Goal: Check status: Check status

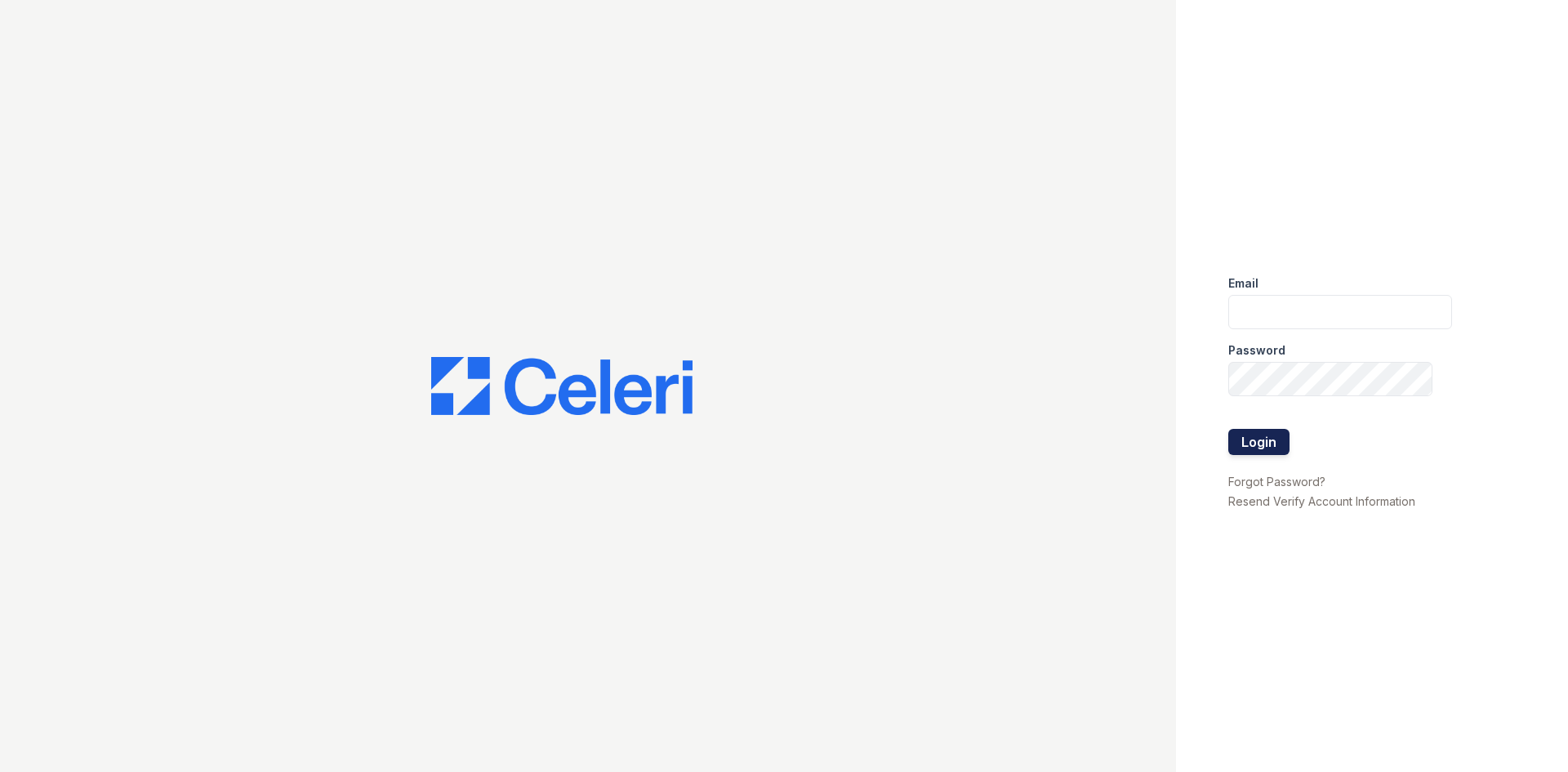
type input "arrivelex@trinity-pm.com"
click at [1272, 431] on button "Login" at bounding box center [1259, 443] width 61 height 26
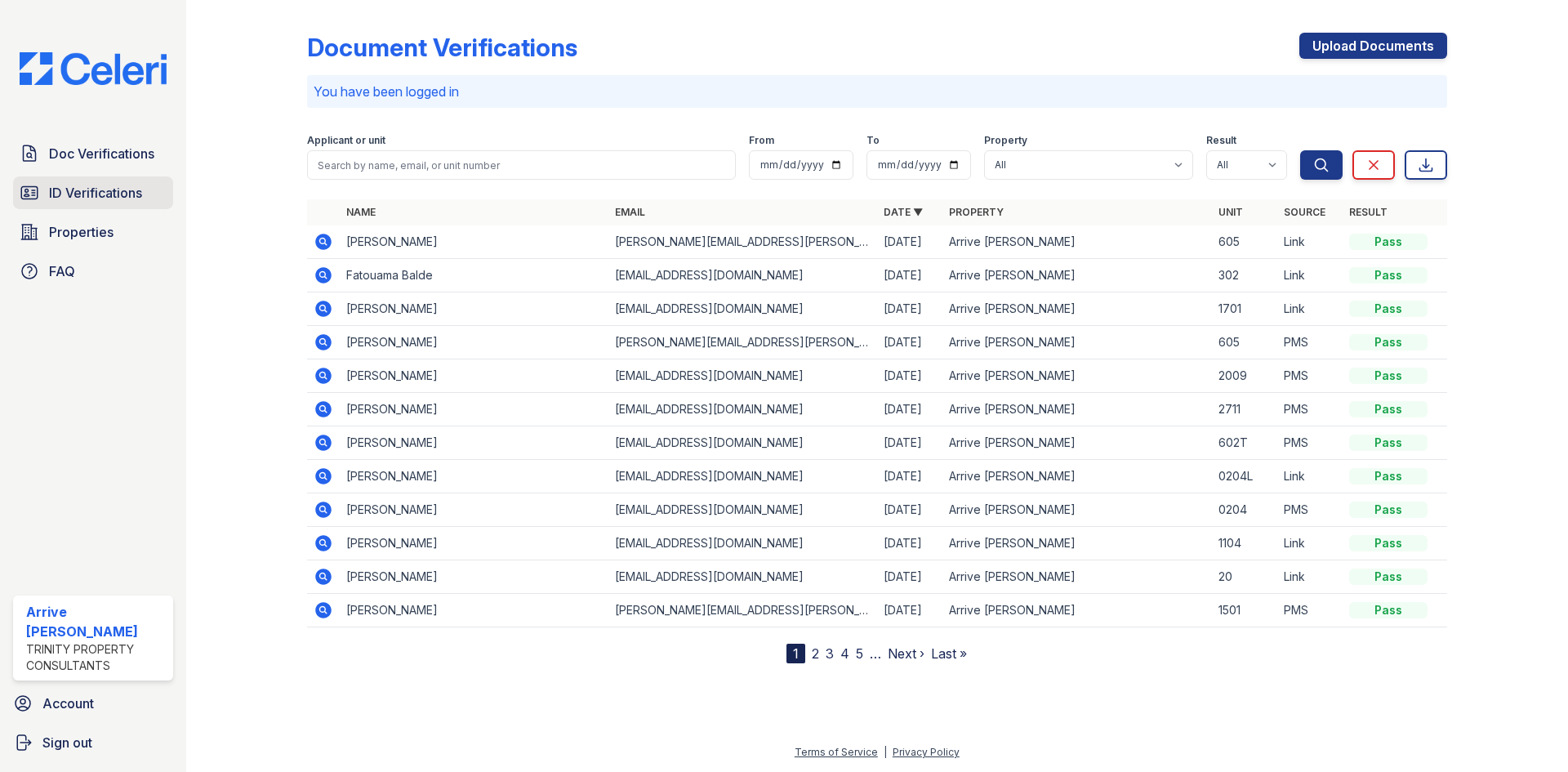
click at [100, 188] on span "ID Verifications" at bounding box center [95, 193] width 93 height 20
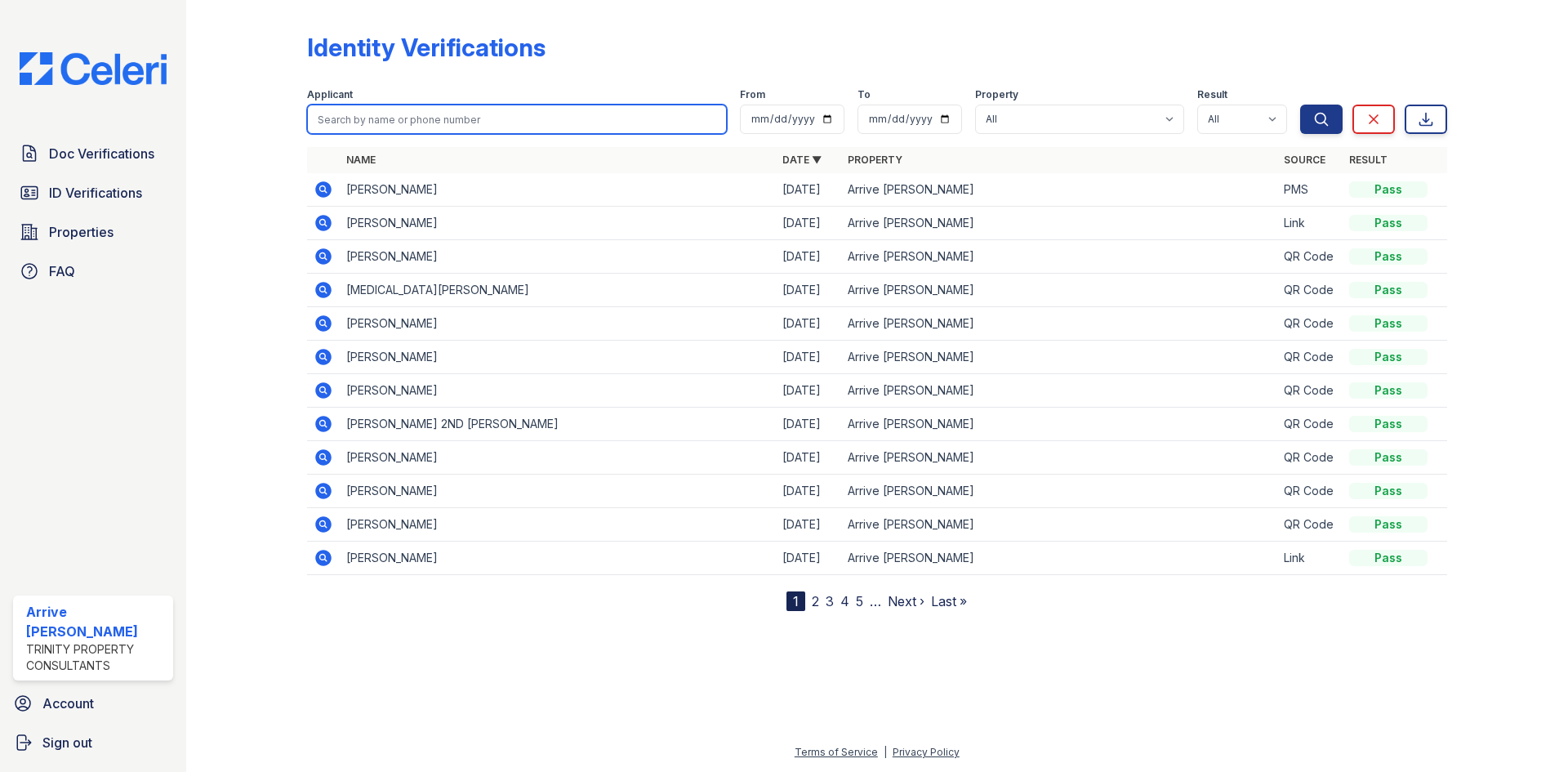
click at [463, 109] on input "search" at bounding box center [517, 120] width 420 height 30
type input "celeri"
click at [1300, 105] on button "Search" at bounding box center [1320, 120] width 42 height 30
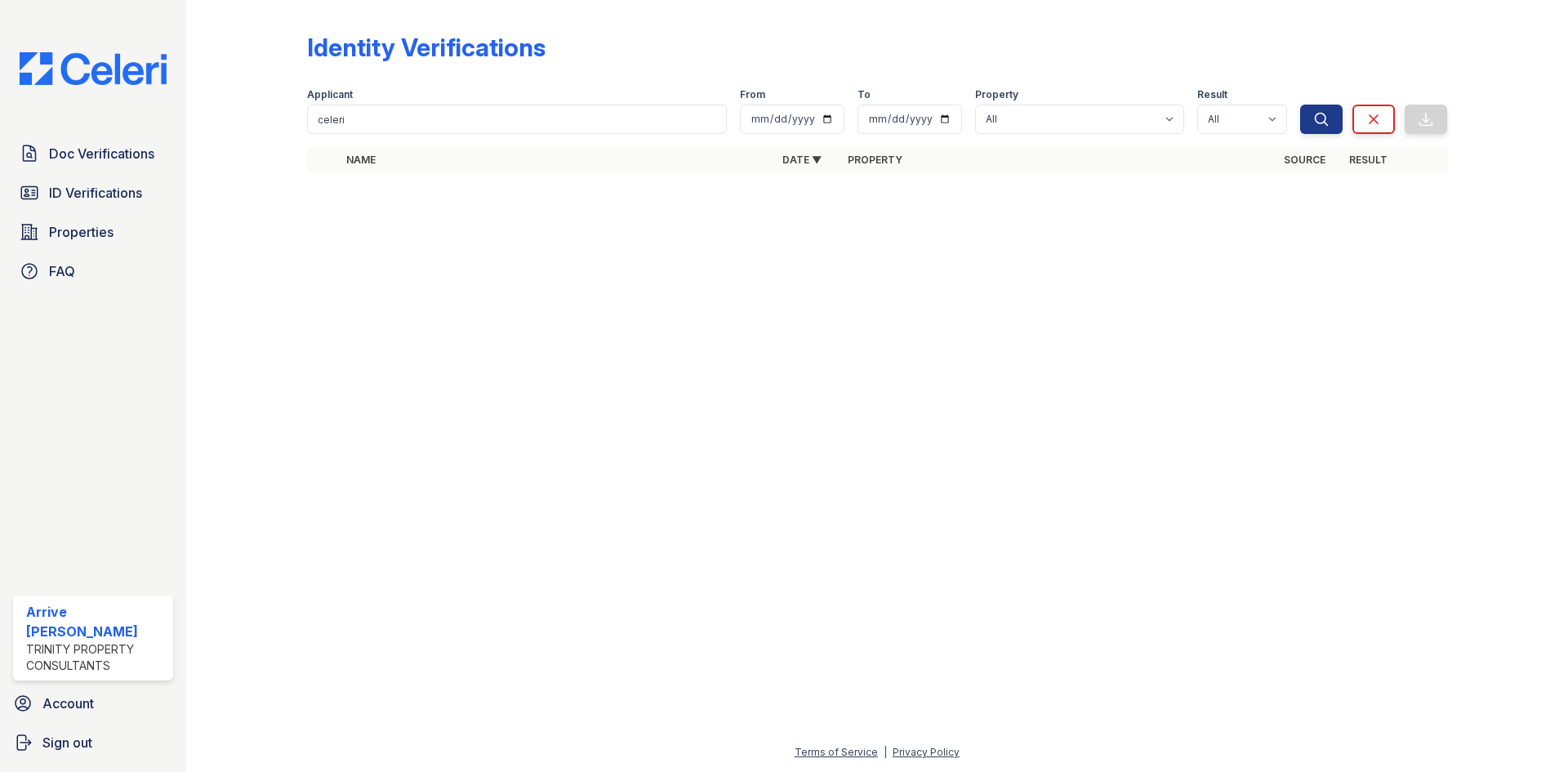
click at [425, 134] on form "Applicant celeri From To Property All Arrive Lex Result All Pass Fail Caution R…" at bounding box center [876, 107] width 1140 height 65
click at [436, 111] on input "celeri" at bounding box center [517, 120] width 420 height 30
type input "c"
type input "alexis"
click at [1300, 105] on button "Search" at bounding box center [1320, 120] width 42 height 30
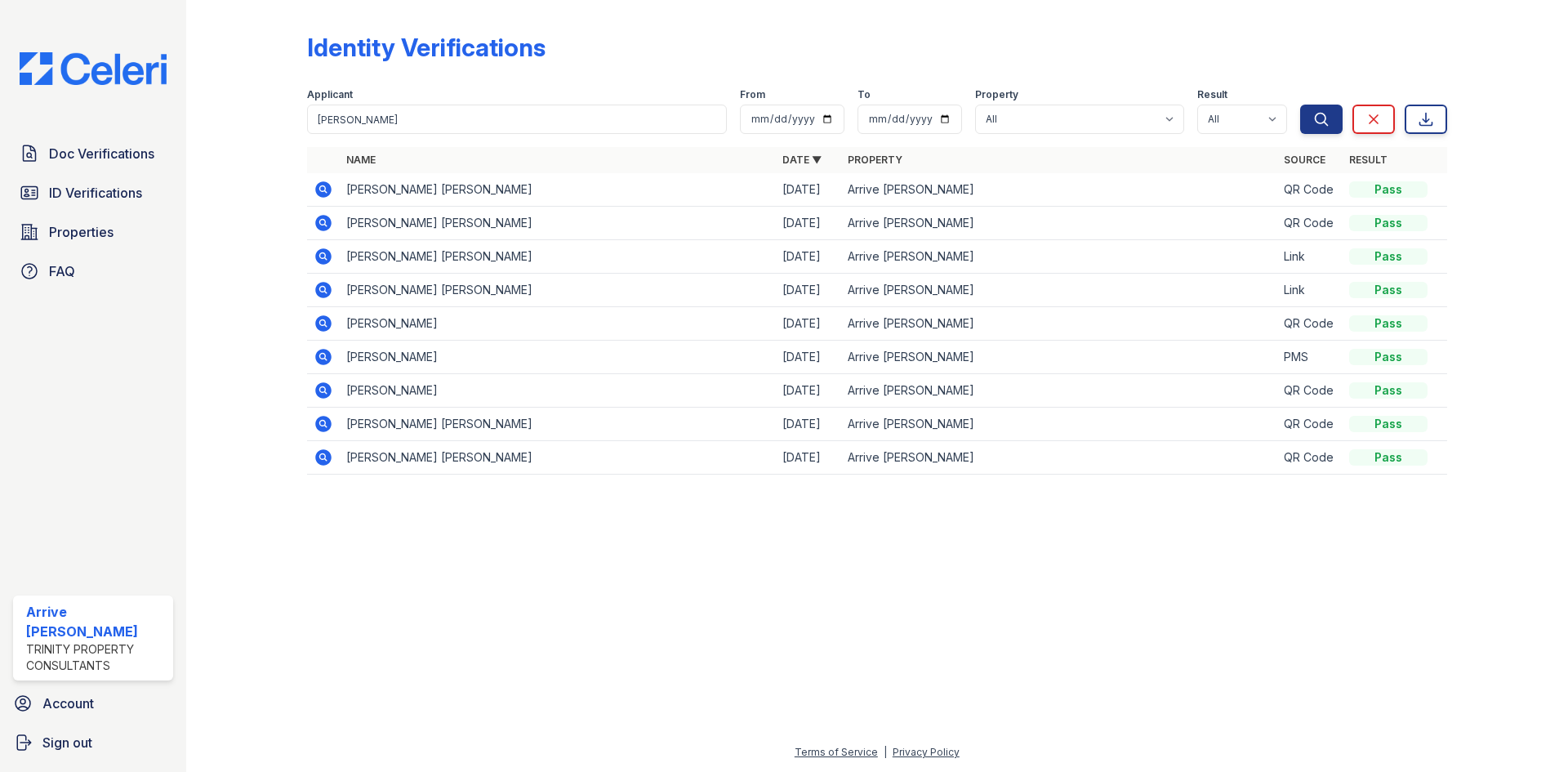
click at [320, 192] on icon at bounding box center [324, 190] width 17 height 17
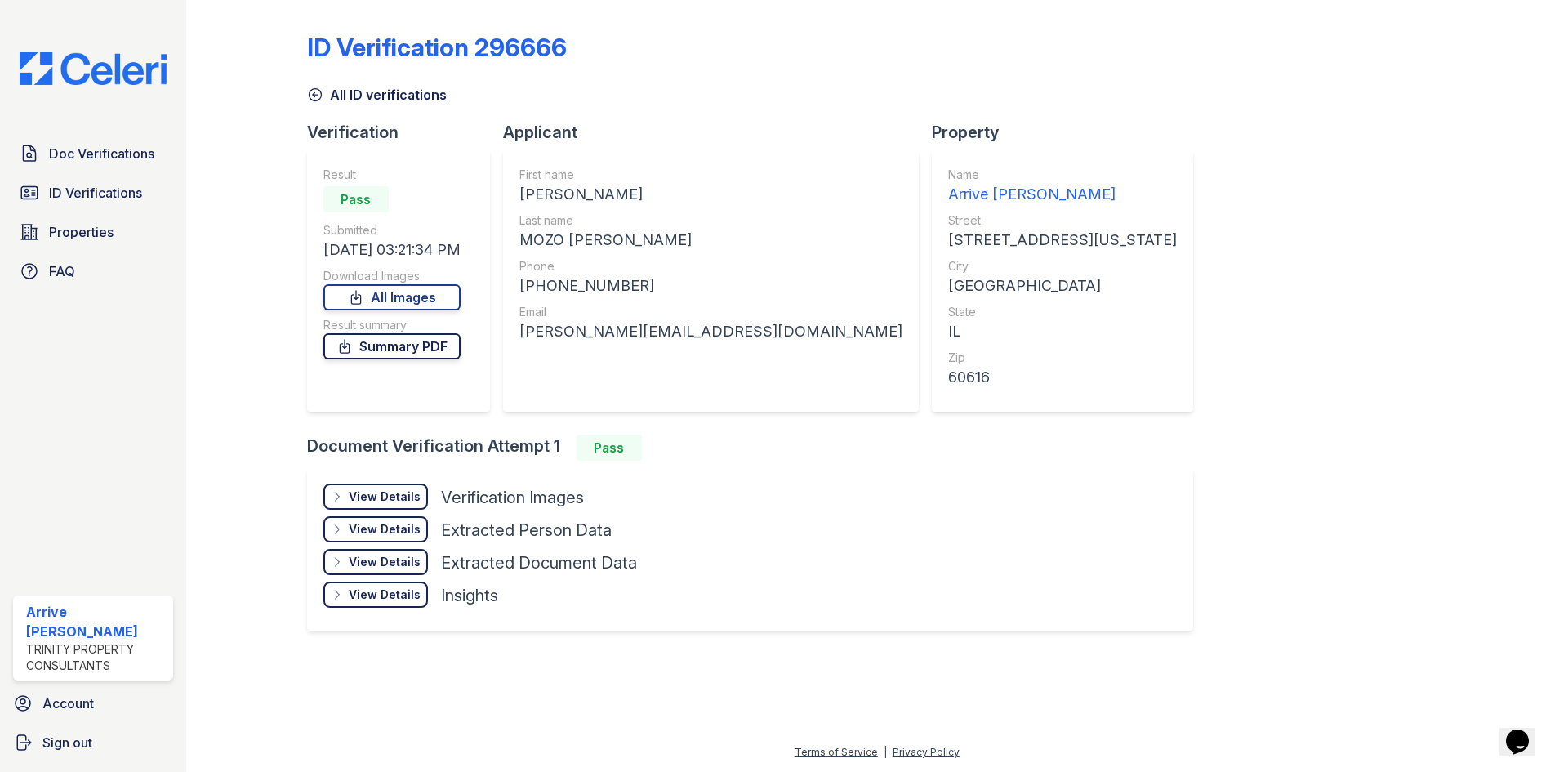
click at [404, 297] on link "All Images" at bounding box center [392, 297] width 137 height 26
click at [392, 495] on div "View Details" at bounding box center [385, 497] width 72 height 17
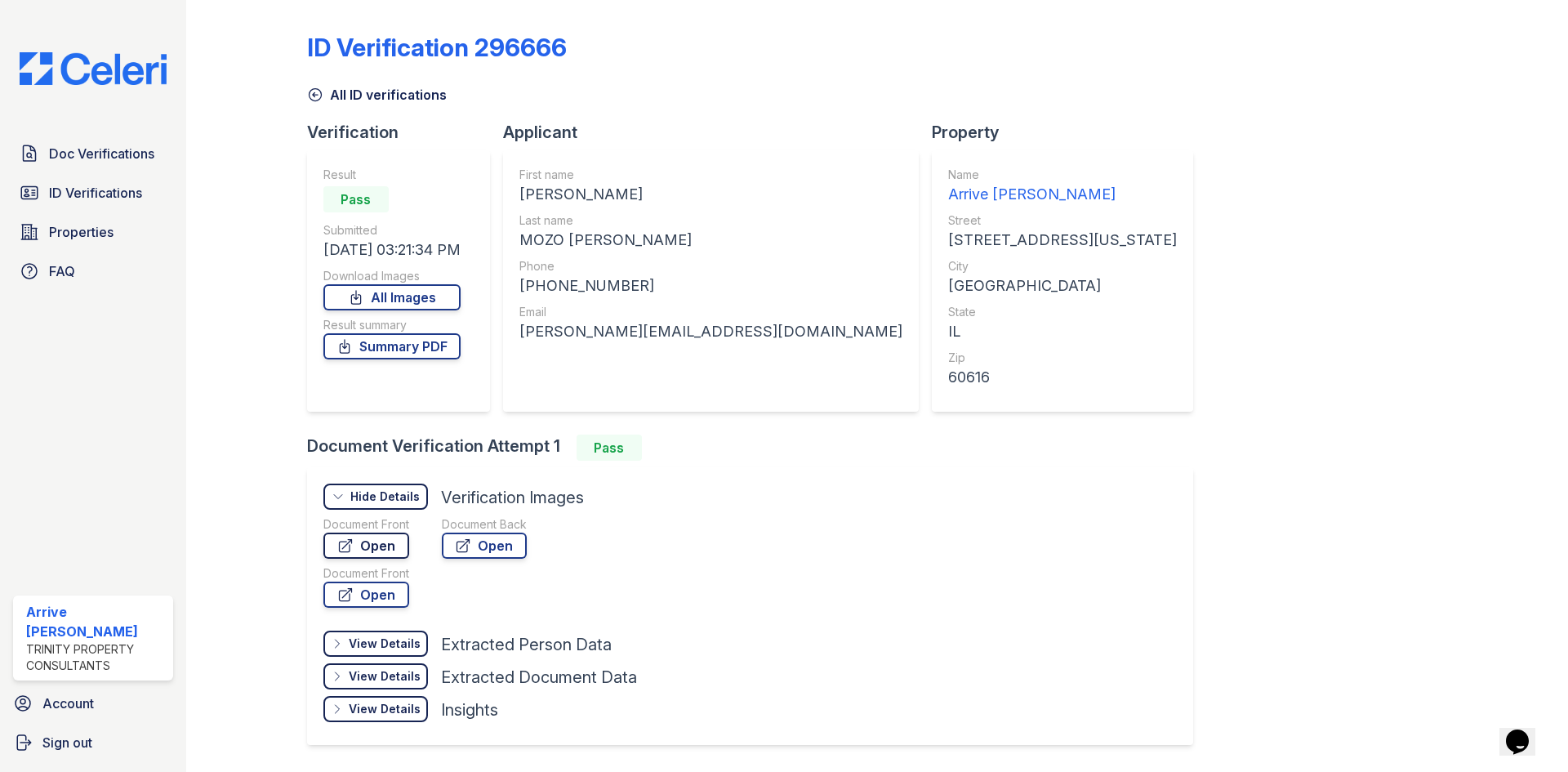
click at [395, 547] on link "Open" at bounding box center [366, 546] width 86 height 26
click at [413, 344] on link "Summary PDF" at bounding box center [392, 347] width 137 height 26
click at [470, 540] on icon at bounding box center [463, 546] width 17 height 17
click at [316, 92] on icon at bounding box center [315, 95] width 17 height 17
